Goal: Transaction & Acquisition: Book appointment/travel/reservation

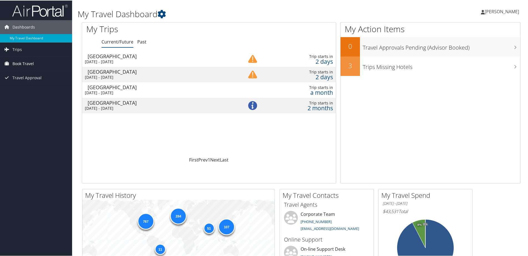
click at [20, 62] on span "Book Travel" at bounding box center [22, 63] width 21 height 14
click at [21, 88] on link "Book/Manage Online Trips" at bounding box center [36, 91] width 72 height 8
